Goal: Task Accomplishment & Management: Use online tool/utility

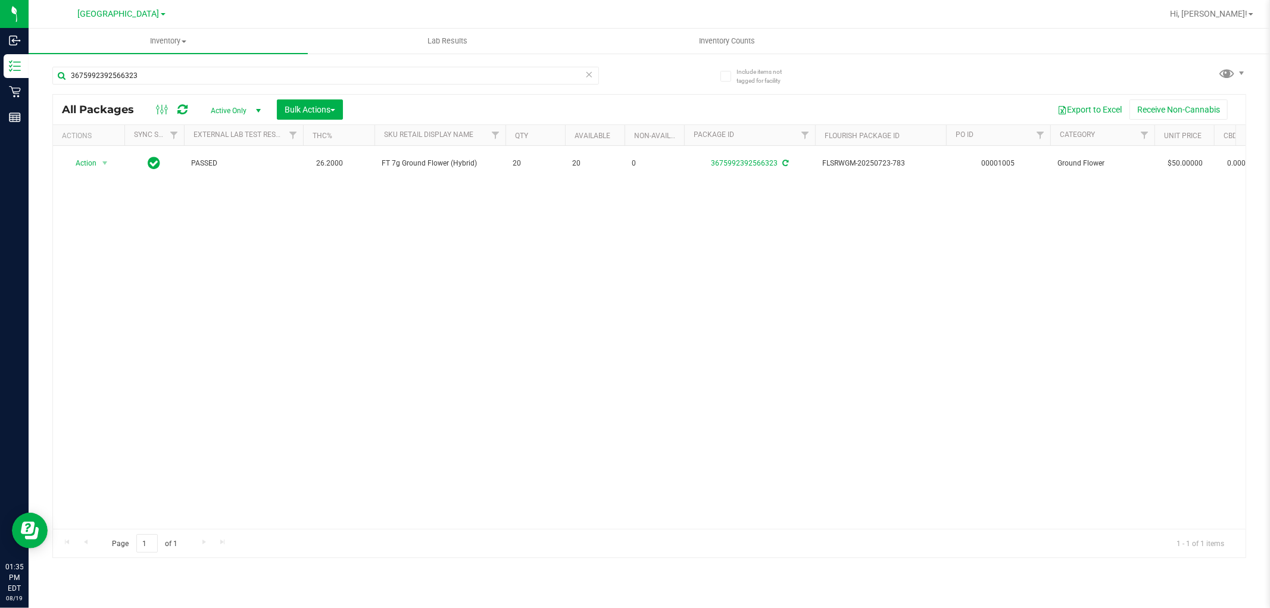
type input "3675992392566323"
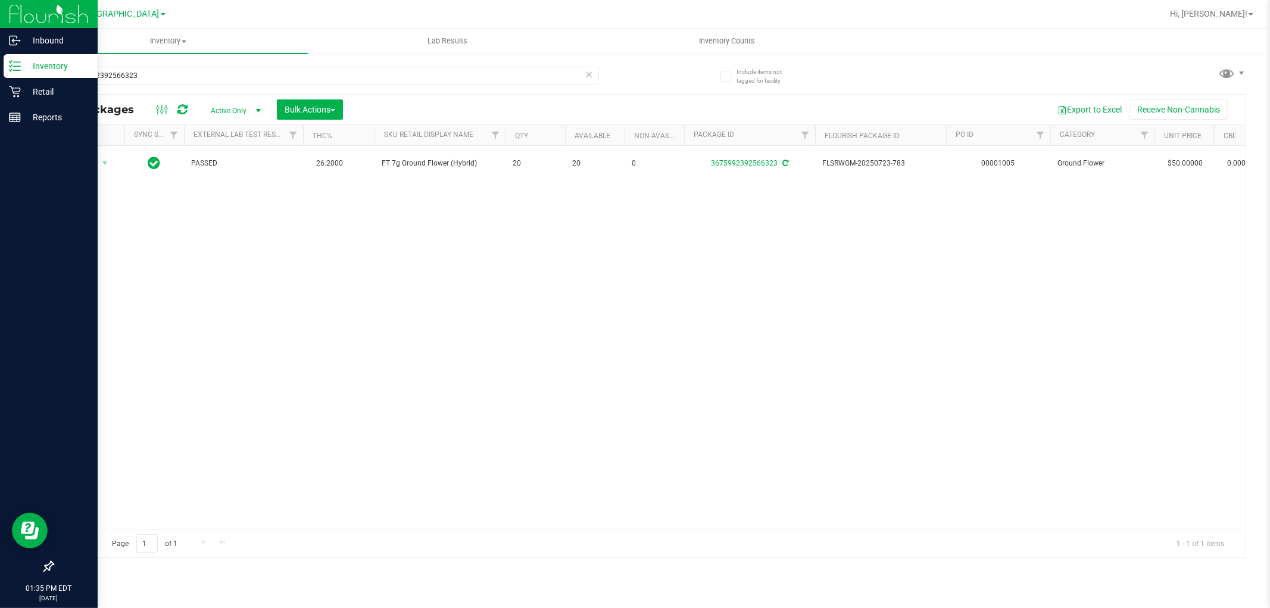
click at [34, 68] on p "Inventory" at bounding box center [56, 66] width 71 height 14
click at [31, 92] on p "Retail" at bounding box center [56, 92] width 71 height 14
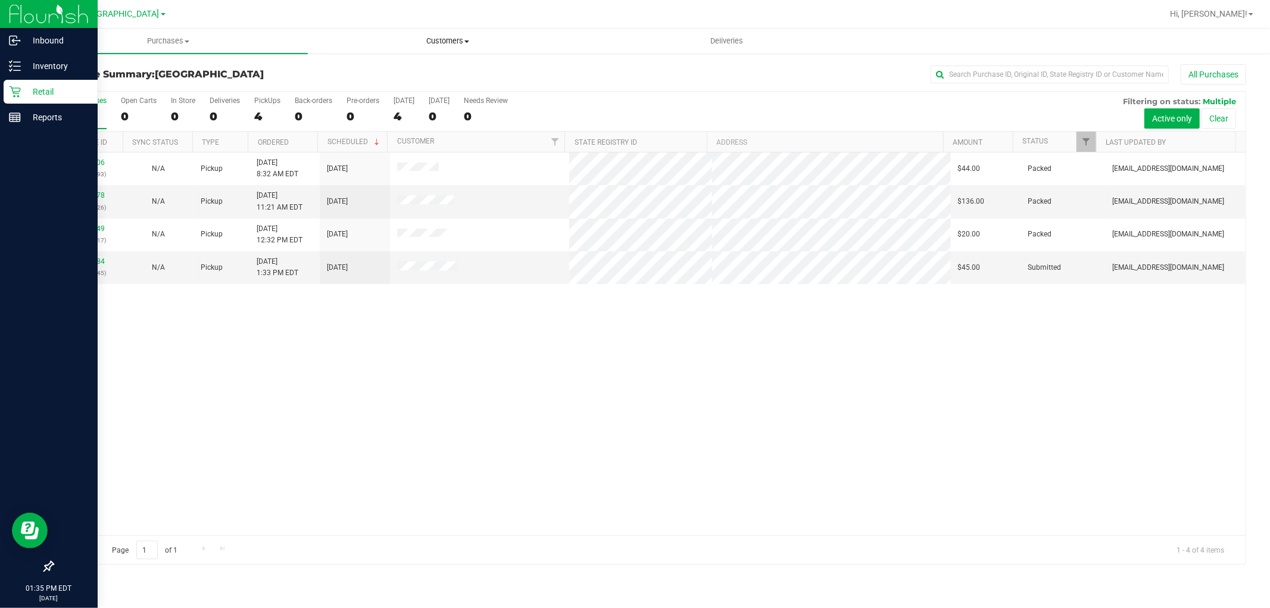
click at [439, 40] on span "Customers" at bounding box center [447, 41] width 278 height 11
click at [384, 67] on span "All customers" at bounding box center [351, 72] width 86 height 10
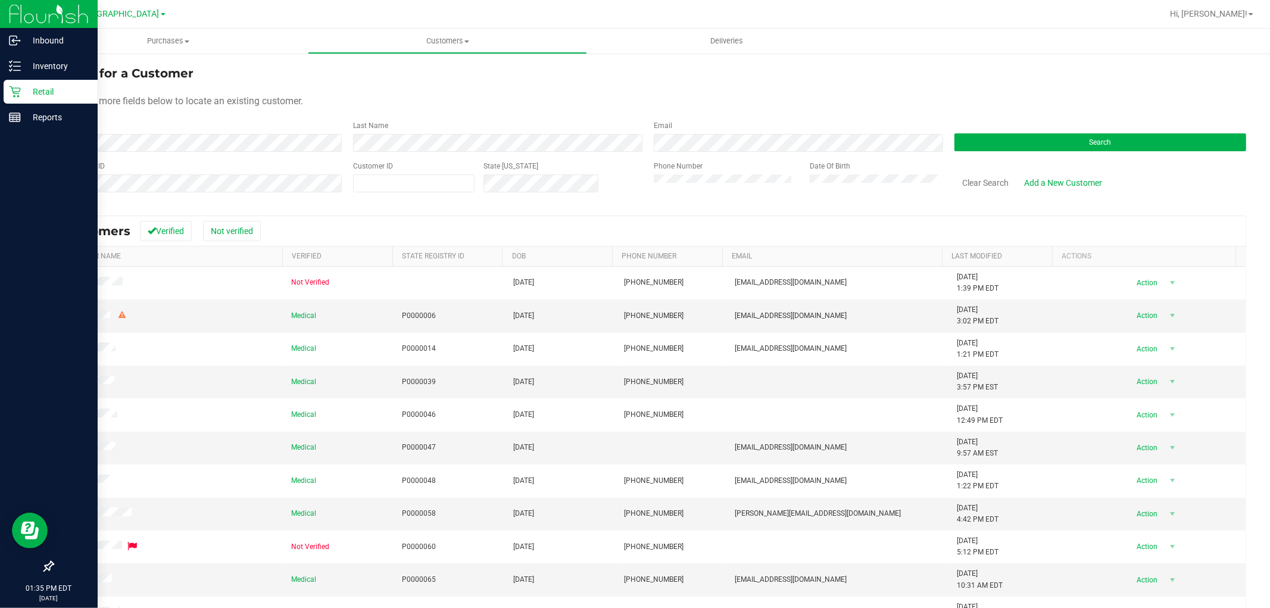
click at [120, 173] on div "State Registry ID" at bounding box center [198, 182] width 292 height 42
click at [1099, 146] on button "Search" at bounding box center [1101, 142] width 292 height 18
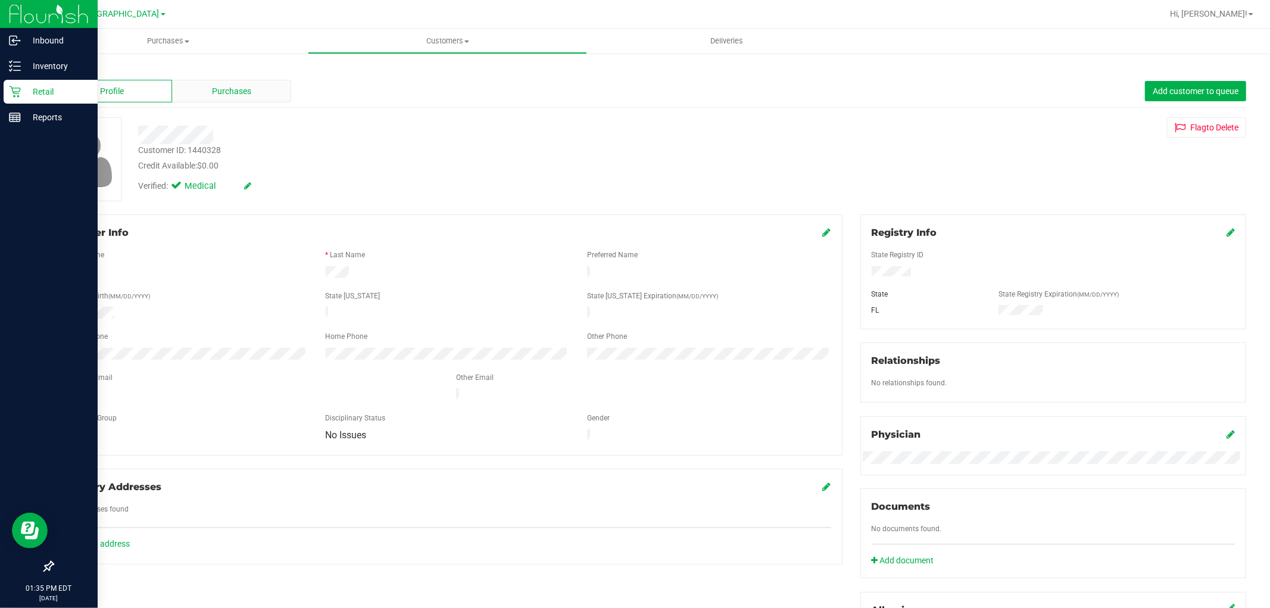
click at [230, 92] on span "Purchases" at bounding box center [231, 91] width 39 height 13
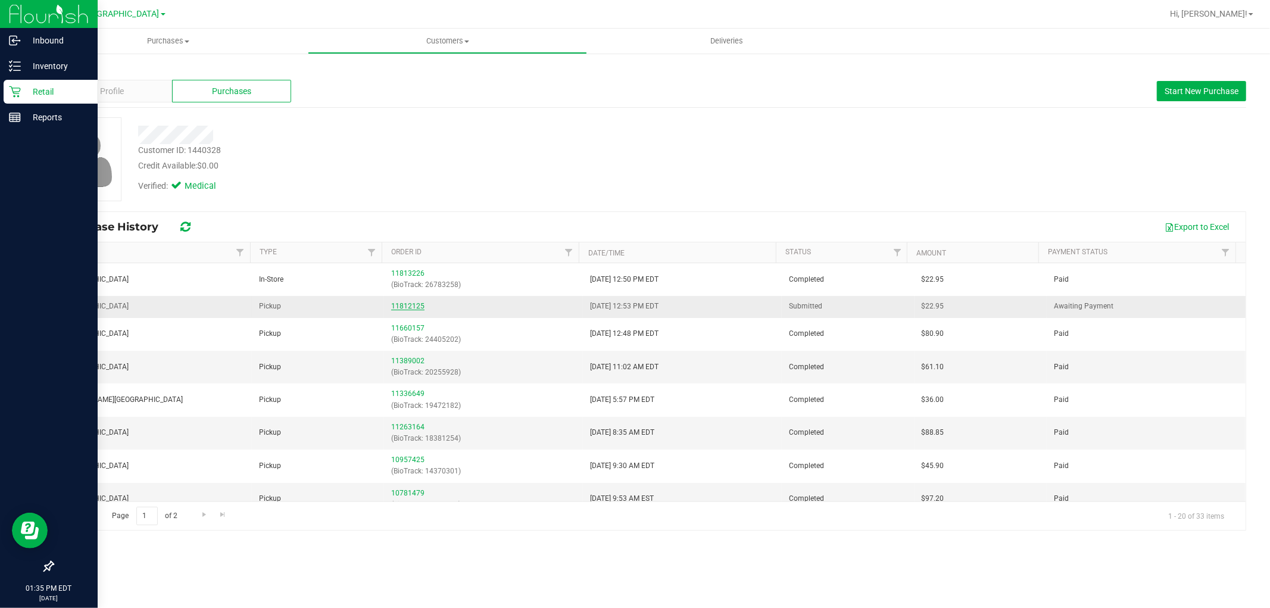
click at [411, 307] on link "11812125" at bounding box center [407, 306] width 33 height 8
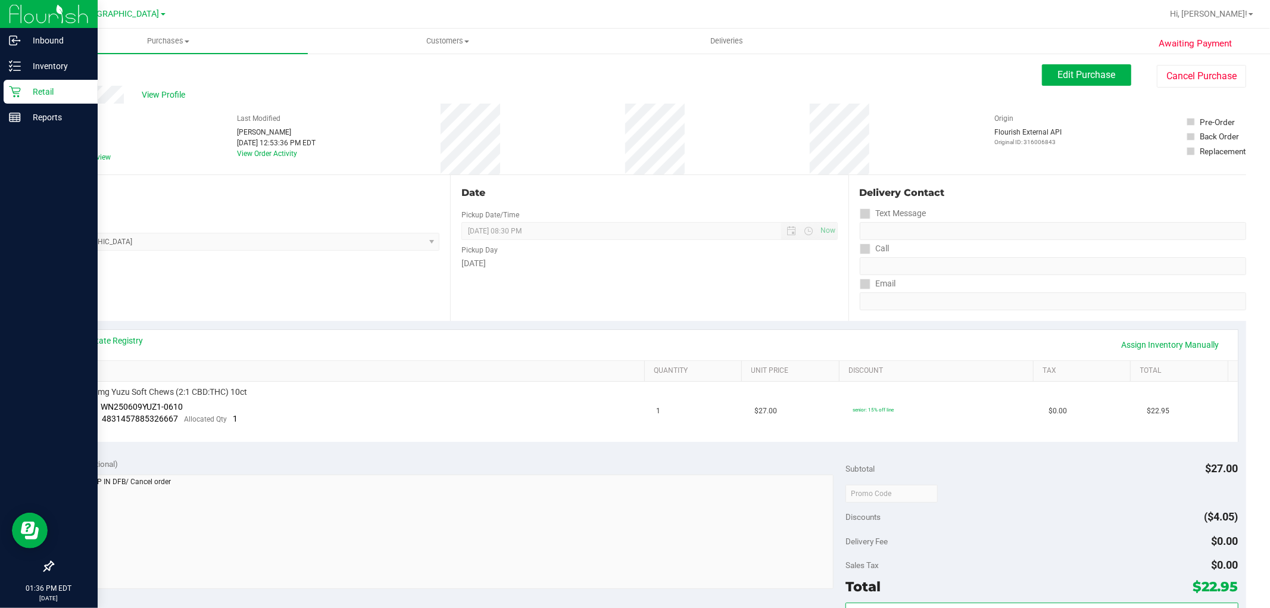
click at [18, 92] on icon at bounding box center [14, 91] width 11 height 11
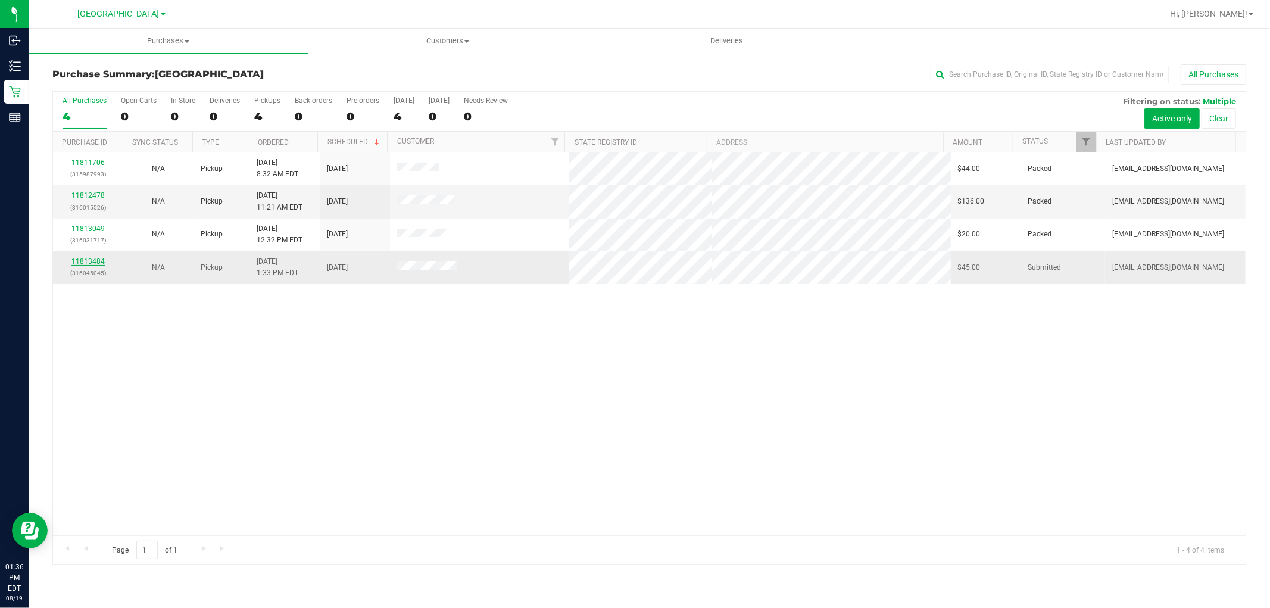
click at [93, 263] on link "11813484" at bounding box center [87, 261] width 33 height 8
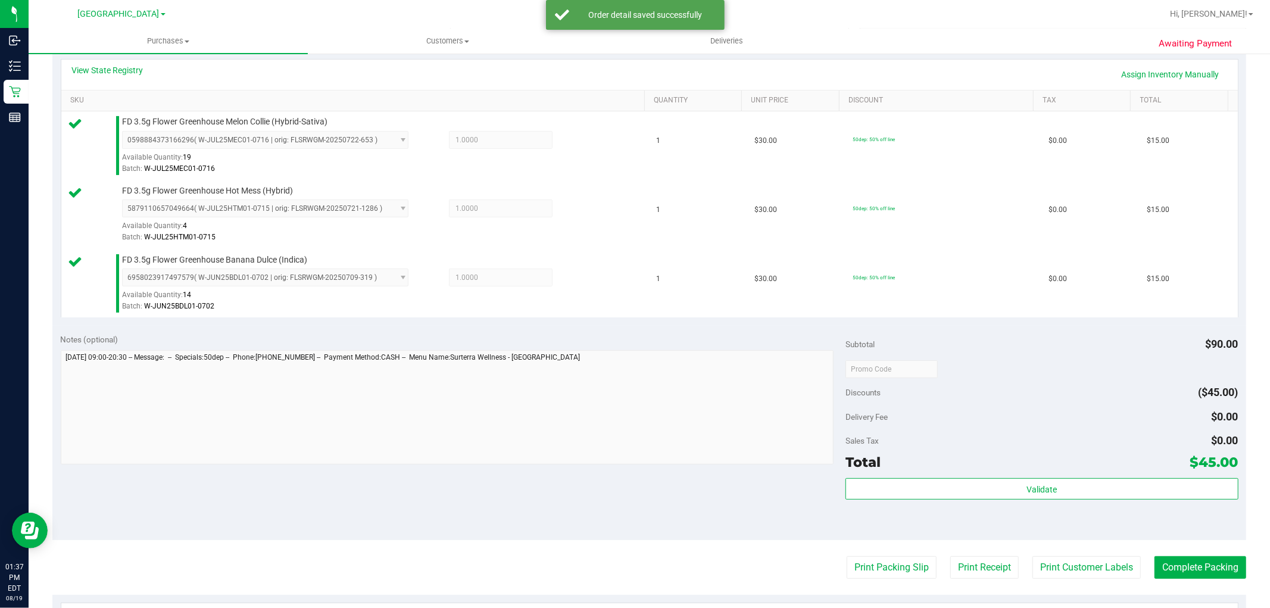
scroll to position [397, 0]
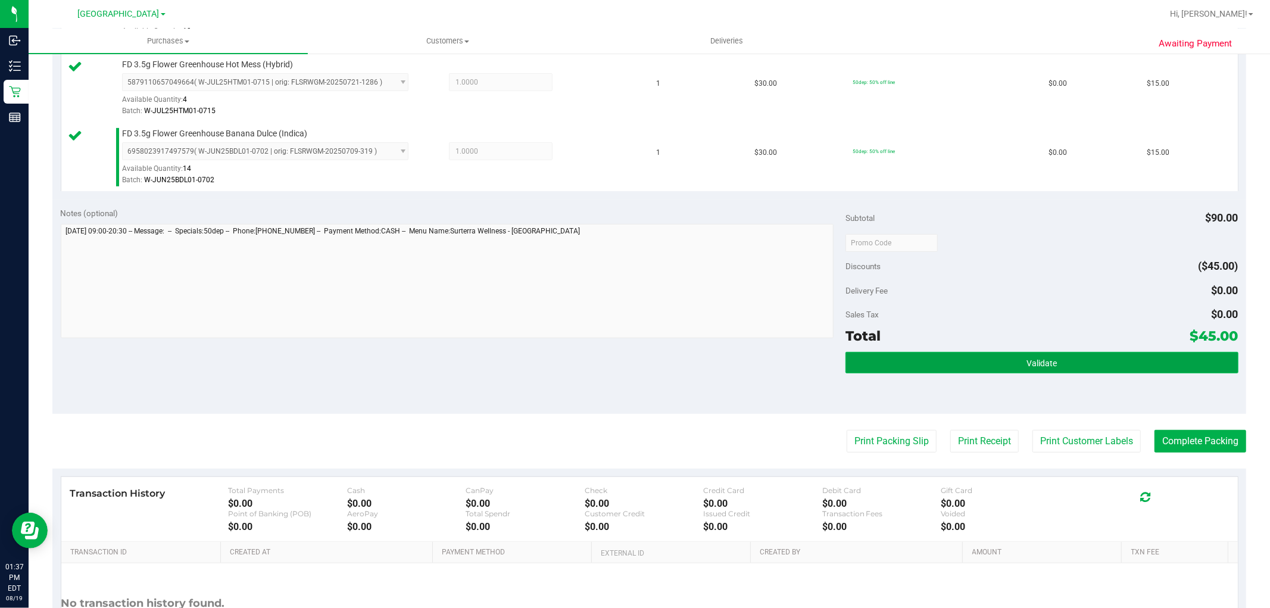
click at [1046, 371] on button "Validate" at bounding box center [1042, 362] width 392 height 21
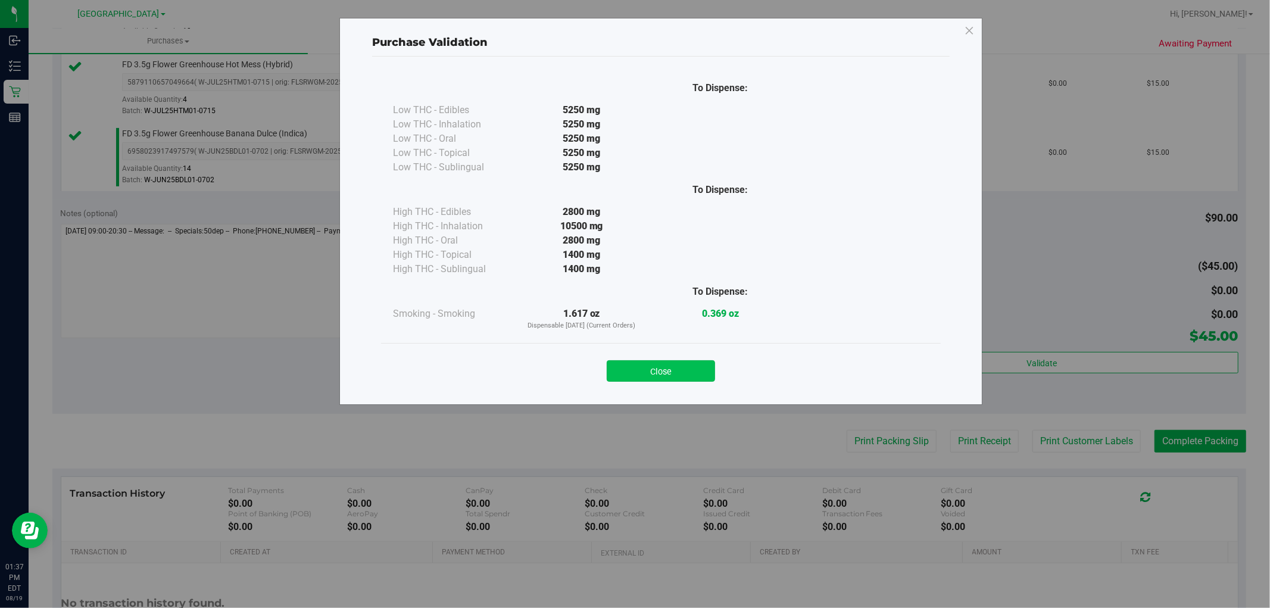
click at [643, 376] on button "Close" at bounding box center [661, 370] width 108 height 21
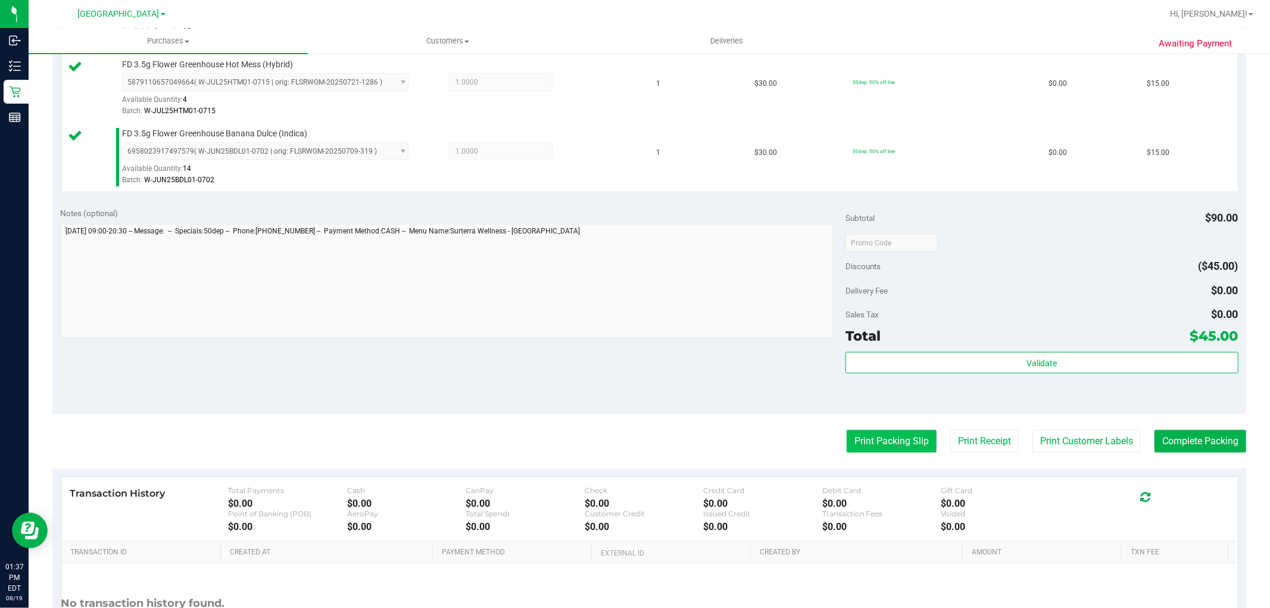
click at [879, 447] on button "Print Packing Slip" at bounding box center [892, 441] width 90 height 23
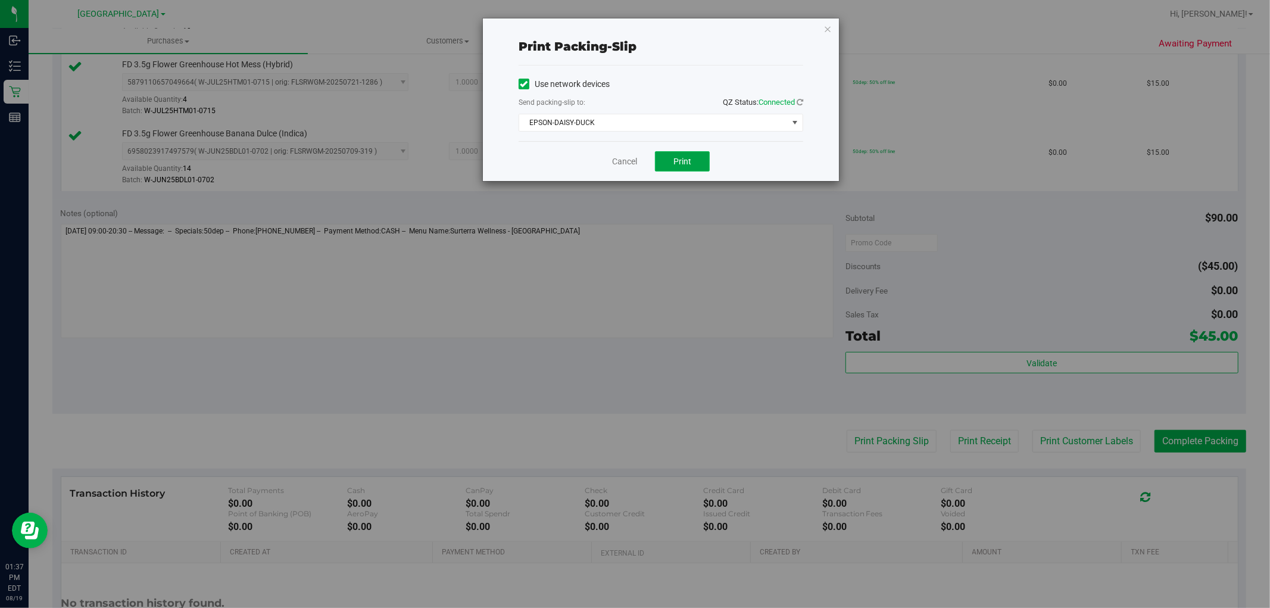
click at [665, 167] on button "Print" at bounding box center [682, 161] width 55 height 20
click at [828, 26] on icon "button" at bounding box center [828, 28] width 8 height 14
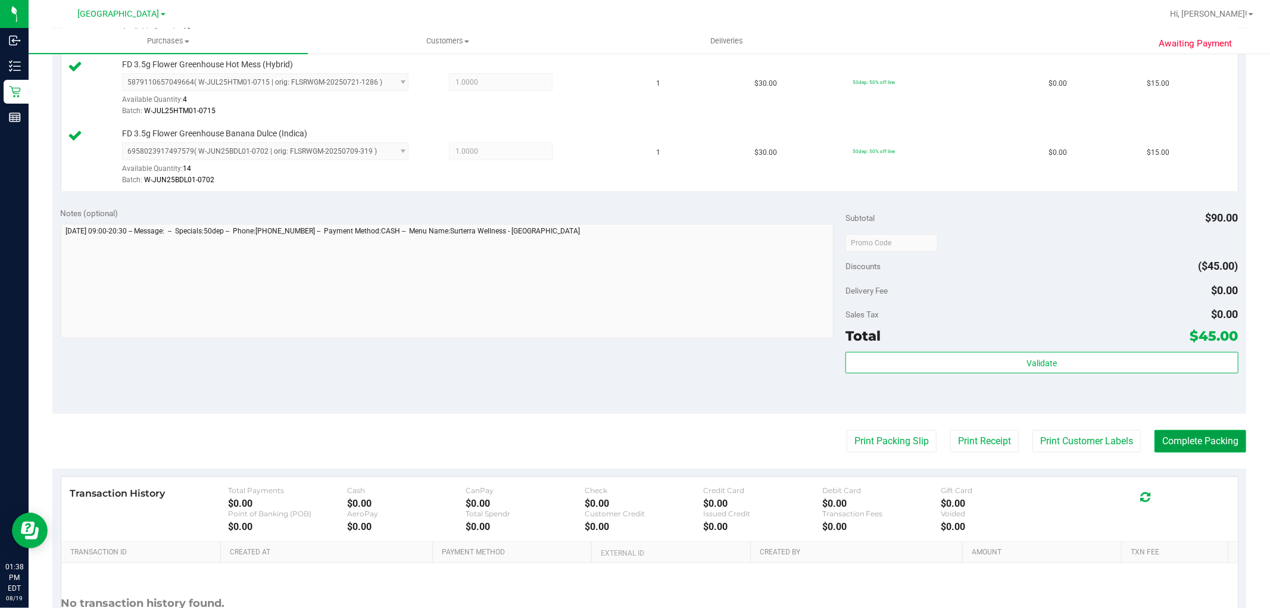
click at [1173, 438] on button "Complete Packing" at bounding box center [1201, 441] width 92 height 23
